Goal: Find specific page/section: Find specific page/section

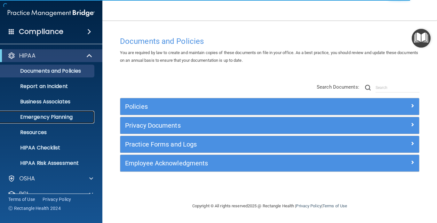
click at [56, 114] on p "Emergency Planning" at bounding box center [47, 117] width 87 height 6
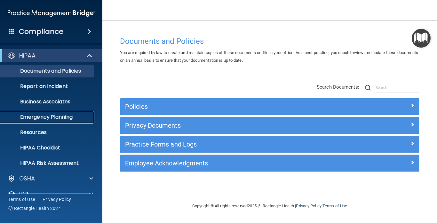
click at [67, 115] on p "Emergency Planning" at bounding box center [47, 117] width 87 height 6
click at [150, 112] on div "Policies" at bounding box center [269, 106] width 298 height 17
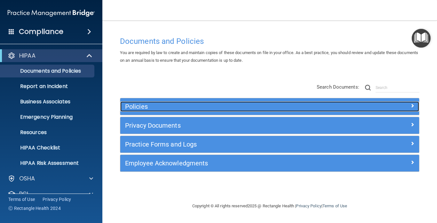
click at [146, 108] on h5 "Policies" at bounding box center [232, 106] width 214 height 7
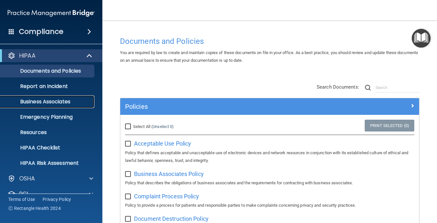
click at [79, 98] on p "Business Associates" at bounding box center [47, 101] width 87 height 6
